Goal: Task Accomplishment & Management: Manage account settings

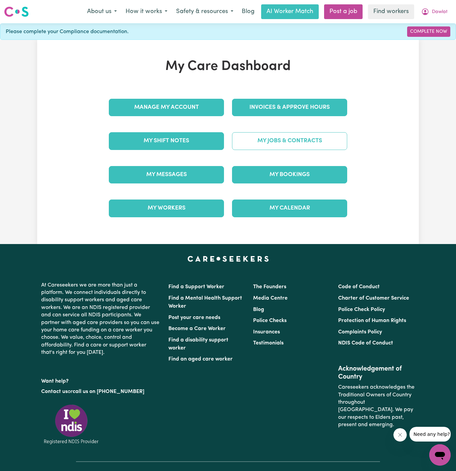
click at [305, 149] on link "My Jobs & Contracts" at bounding box center [289, 140] width 115 height 17
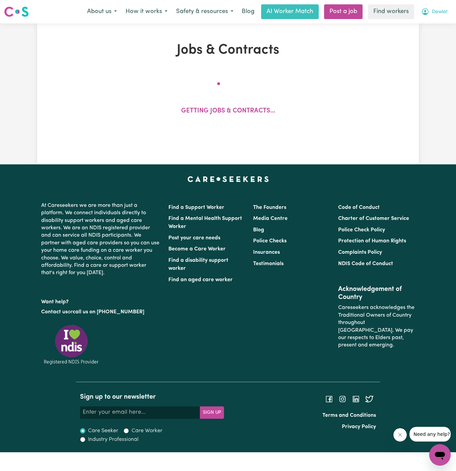
click at [441, 7] on button "Dawlat" at bounding box center [434, 12] width 35 height 14
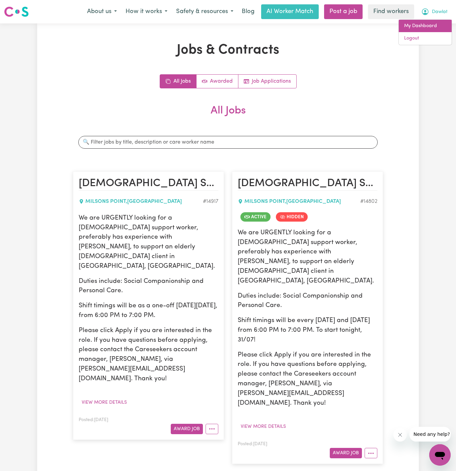
click at [440, 22] on link "My Dashboard" at bounding box center [425, 26] width 53 height 13
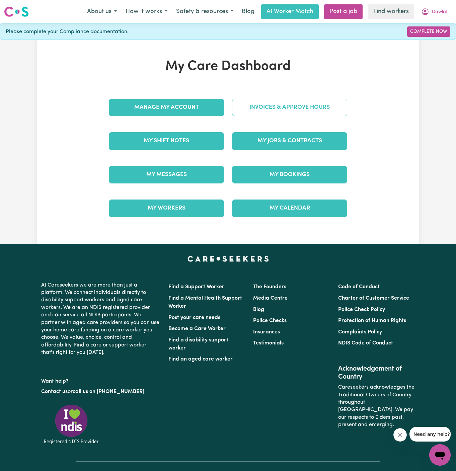
click at [306, 110] on link "Invoices & Approve Hours" at bounding box center [289, 107] width 115 height 17
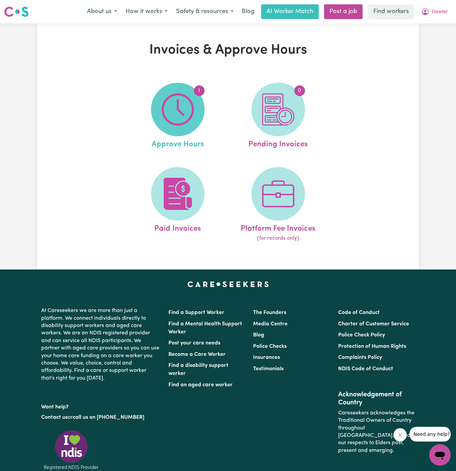
click at [193, 113] on img at bounding box center [178, 109] width 32 height 32
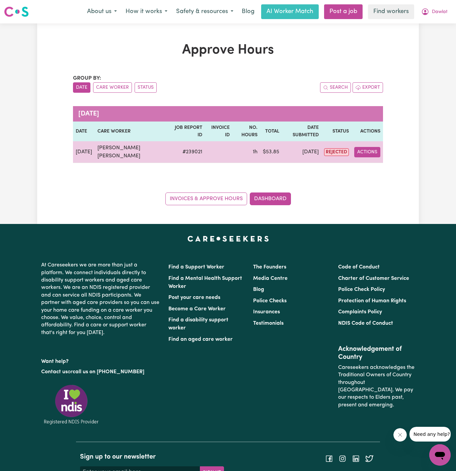
click at [364, 150] on button "Actions" at bounding box center [367, 152] width 26 height 10
click at [372, 159] on div "View Job Report" at bounding box center [383, 167] width 58 height 19
click at [375, 166] on link "View Job Report" at bounding box center [383, 167] width 57 height 13
select select "pm"
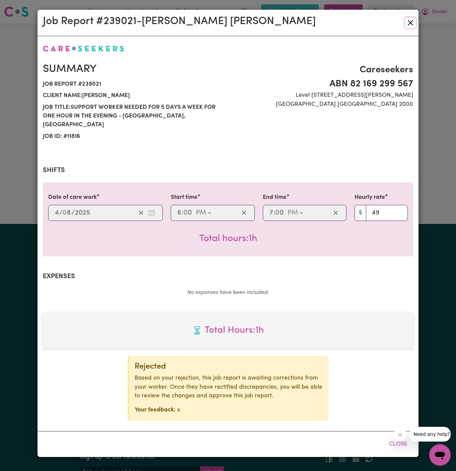
click at [410, 22] on button "Close" at bounding box center [410, 22] width 11 height 11
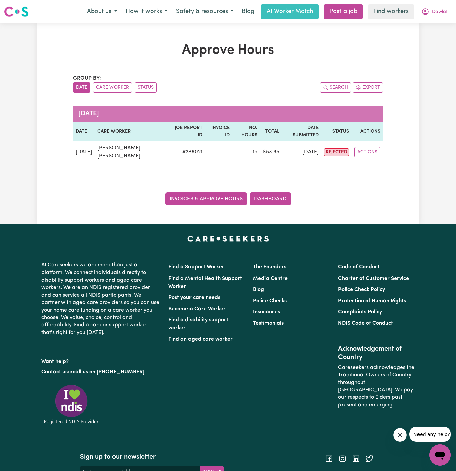
click at [213, 197] on link "Invoices & Approve Hours" at bounding box center [206, 199] width 82 height 13
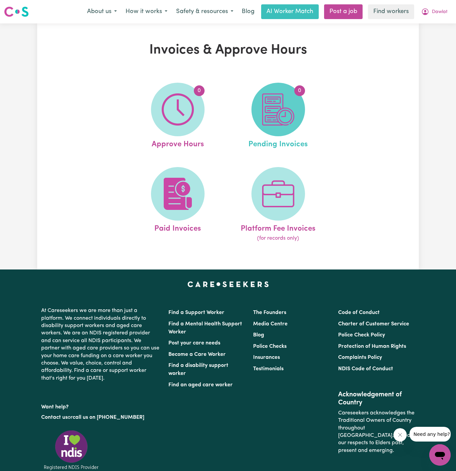
click at [290, 103] on img at bounding box center [278, 109] width 32 height 32
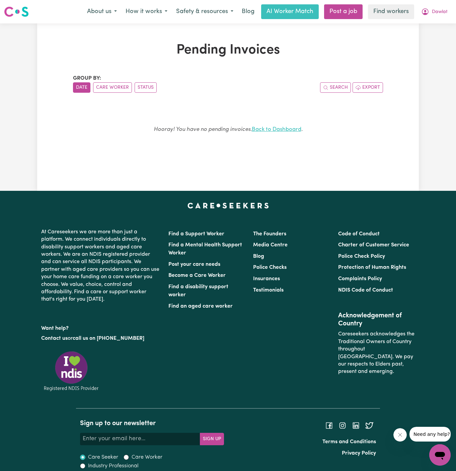
click at [273, 132] on link "Back to Dashboard" at bounding box center [277, 130] width 50 height 6
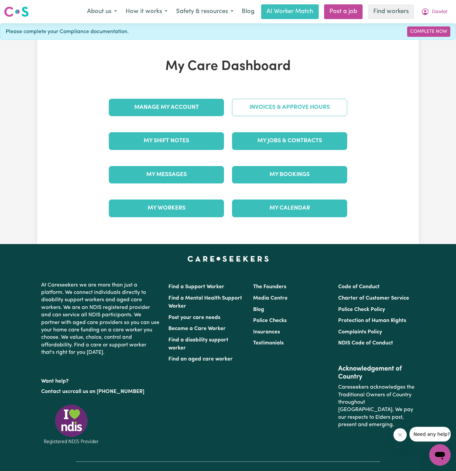
click at [293, 108] on link "Invoices & Approve Hours" at bounding box center [289, 107] width 115 height 17
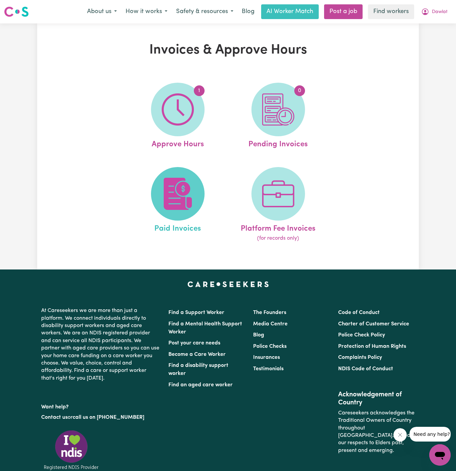
click at [175, 218] on span at bounding box center [178, 194] width 54 height 54
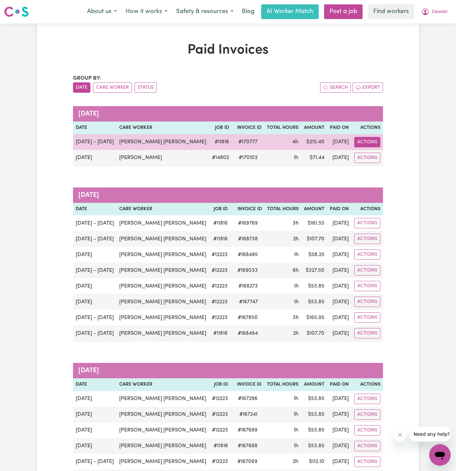
click at [367, 137] on button "Actions" at bounding box center [367, 142] width 26 height 10
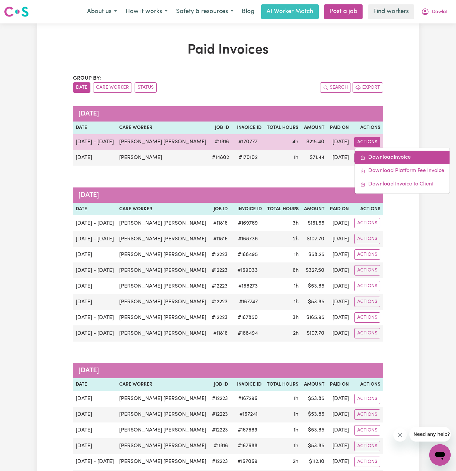
click at [371, 152] on link "Download Invoice" at bounding box center [402, 157] width 95 height 13
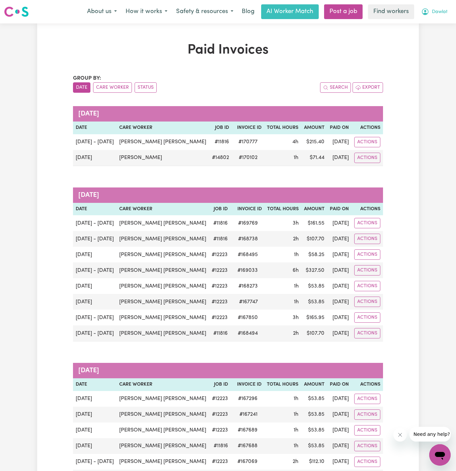
click at [445, 10] on span "Dawlat" at bounding box center [440, 11] width 16 height 7
click at [443, 25] on link "My Dashboard" at bounding box center [425, 26] width 53 height 13
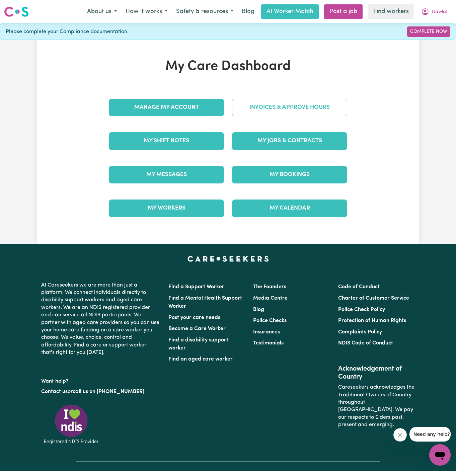
click at [303, 109] on link "Invoices & Approve Hours" at bounding box center [289, 107] width 115 height 17
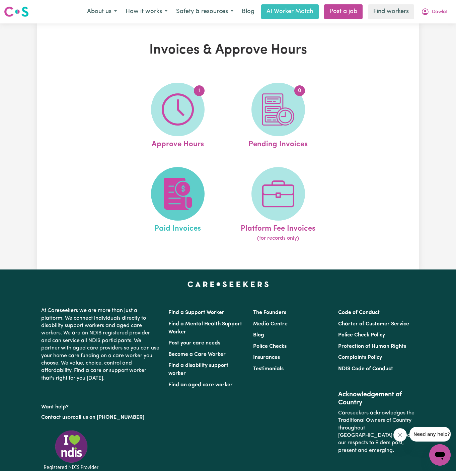
click at [181, 180] on img at bounding box center [178, 194] width 32 height 32
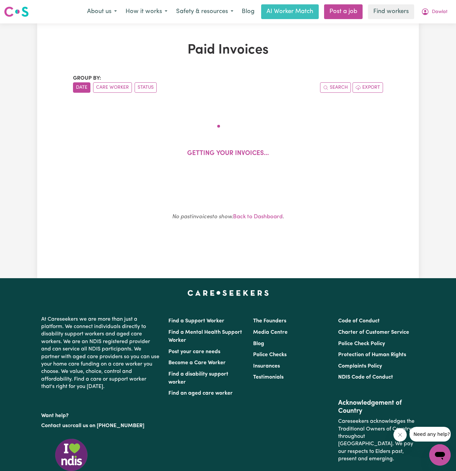
click at [181, 180] on div "Getting your invoices..." at bounding box center [228, 144] width 278 height 71
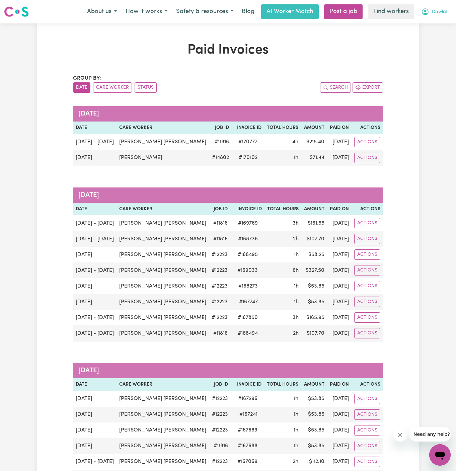
click at [448, 13] on span "Dawlat" at bounding box center [440, 11] width 16 height 7
click at [447, 10] on span "Dawlat" at bounding box center [440, 11] width 16 height 7
click at [434, 41] on link "Logout" at bounding box center [425, 38] width 53 height 13
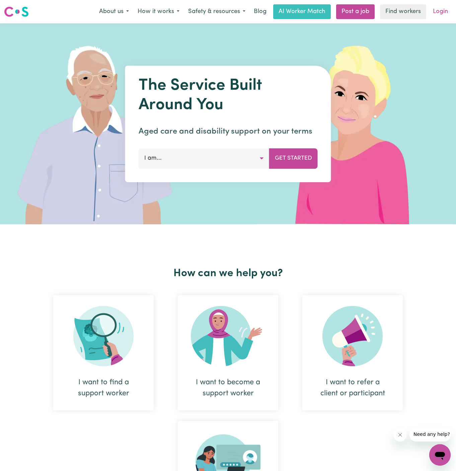
click at [442, 10] on link "Login" at bounding box center [440, 11] width 23 height 15
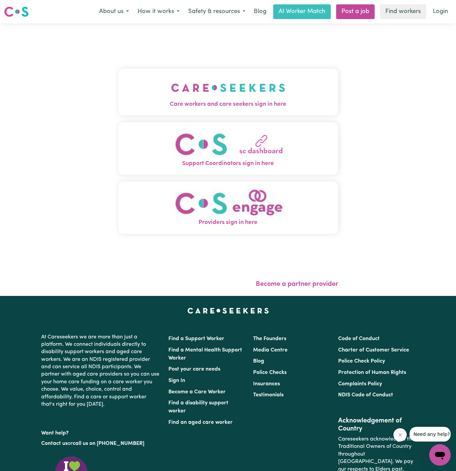
click at [243, 98] on img "Care workers and care seekers sign in here" at bounding box center [228, 87] width 114 height 25
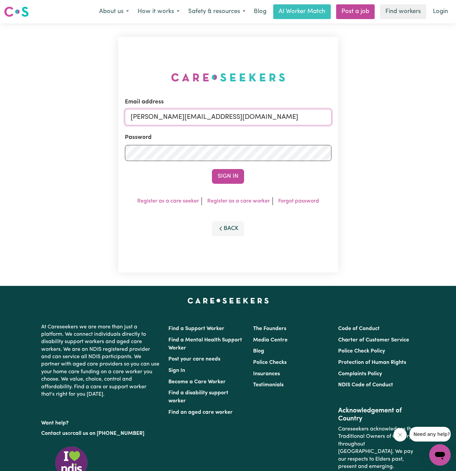
click at [264, 118] on input "[PERSON_NAME][EMAIL_ADDRESS][DOMAIN_NAME]" at bounding box center [228, 117] width 207 height 16
drag, startPoint x: 163, startPoint y: 119, endPoint x: 355, endPoint y: 119, distance: 191.9
click at [355, 119] on div "Email address superuser~khushig040704@gmail.com Password Sign In Register as a …" at bounding box center [228, 154] width 456 height 263
type input "superuser~ademlaborgYS@careseekers.com.au"
click at [233, 174] on button "Sign In" at bounding box center [228, 176] width 32 height 15
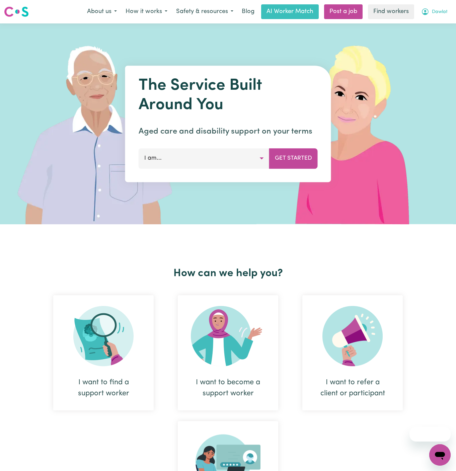
click at [444, 7] on button "Dawlat" at bounding box center [434, 12] width 35 height 14
click at [434, 34] on link "Logout" at bounding box center [425, 38] width 53 height 13
click at [442, 10] on link "Login" at bounding box center [440, 11] width 23 height 15
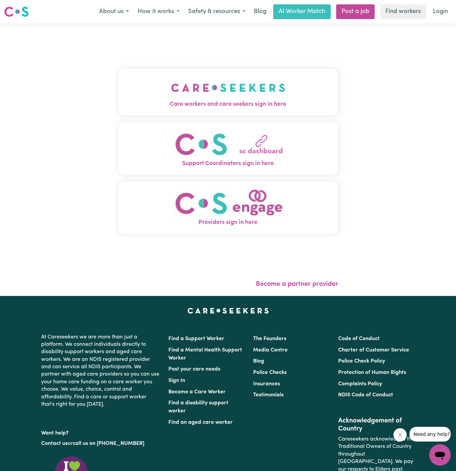
click at [259, 113] on button "Care workers and care seekers sign in here" at bounding box center [228, 92] width 220 height 47
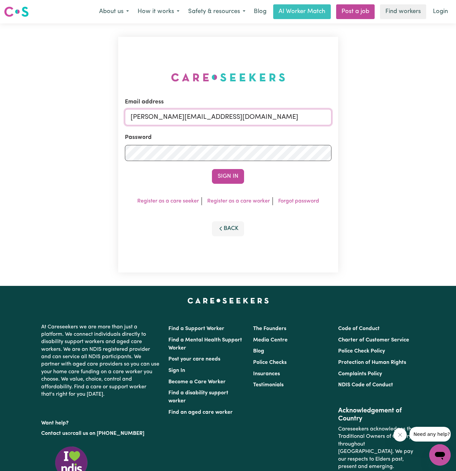
click at [276, 120] on input "[PERSON_NAME][EMAIL_ADDRESS][DOMAIN_NAME]" at bounding box center [228, 117] width 207 height 16
drag, startPoint x: 165, startPoint y: 121, endPoint x: 389, endPoint y: 121, distance: 224.4
click at [389, 121] on div "Email address [EMAIL_ADDRESS][DOMAIN_NAME] Password Sign In Register as a care …" at bounding box center [228, 154] width 456 height 263
type input "superuser~[EMAIL_ADDRESS][DOMAIN_NAME]"
click at [212, 169] on button "Sign In" at bounding box center [228, 176] width 32 height 15
